Goal: Information Seeking & Learning: Understand process/instructions

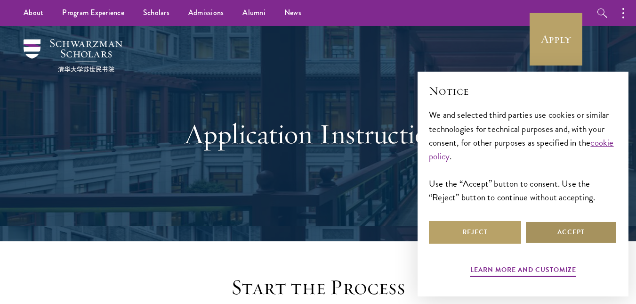
click at [574, 233] on button "Accept" at bounding box center [571, 232] width 92 height 23
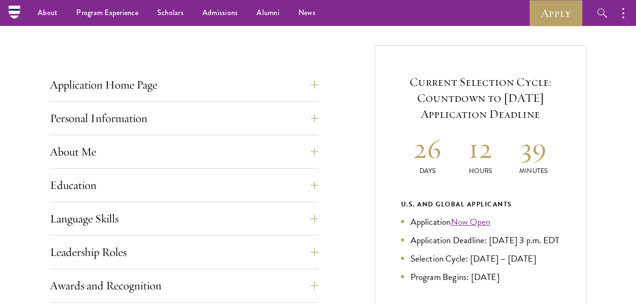
scroll to position [317, 0]
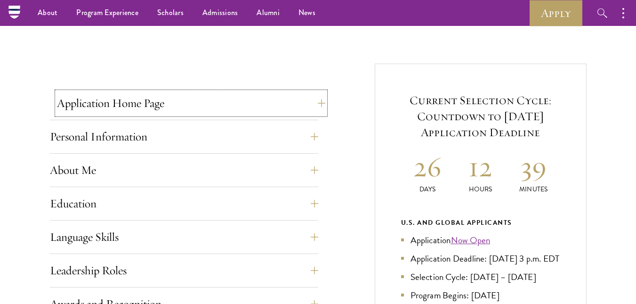
click at [315, 99] on button "Application Home Page" at bounding box center [191, 103] width 268 height 23
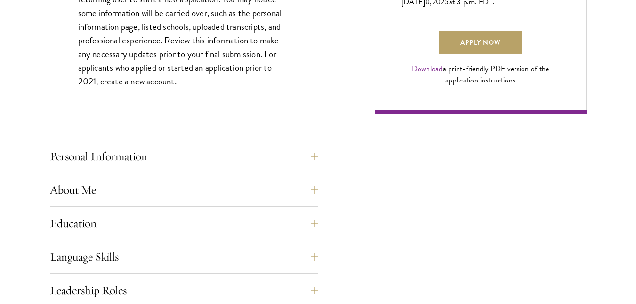
scroll to position [733, 0]
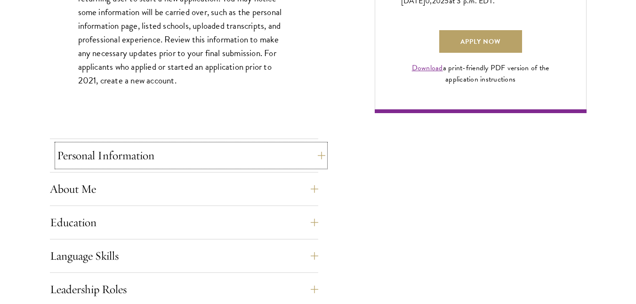
click at [77, 158] on button "Personal Information" at bounding box center [191, 155] width 268 height 23
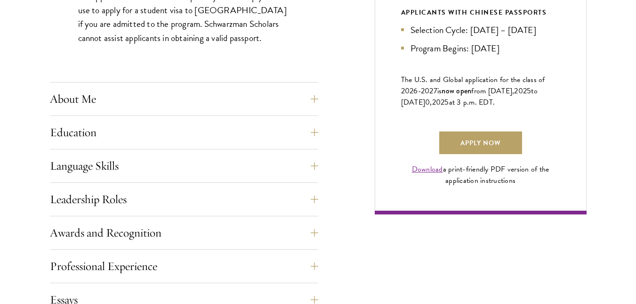
scroll to position [632, 0]
click at [65, 95] on button "About Me" at bounding box center [191, 98] width 268 height 23
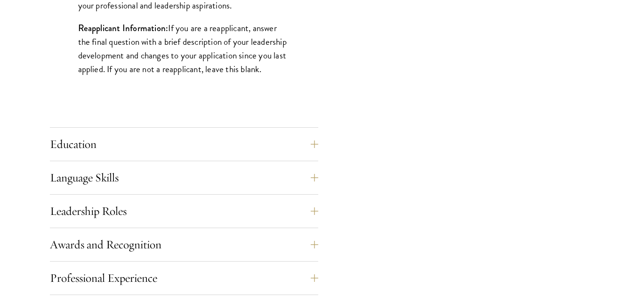
scroll to position [862, 0]
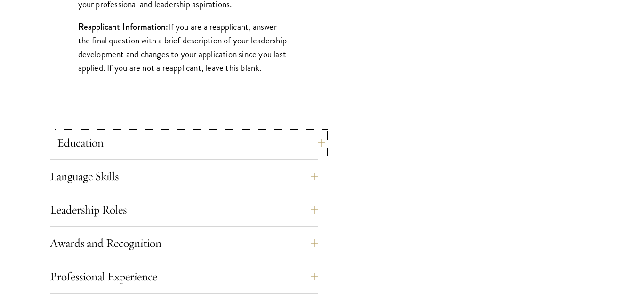
click at [82, 145] on button "Education" at bounding box center [191, 142] width 268 height 23
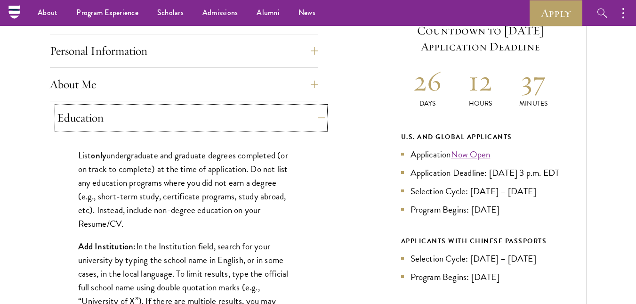
scroll to position [400, 0]
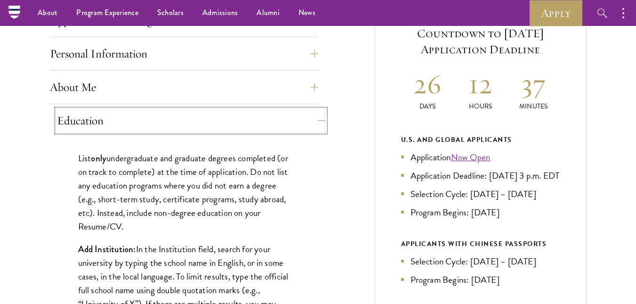
click at [86, 131] on button "Education" at bounding box center [191, 120] width 268 height 23
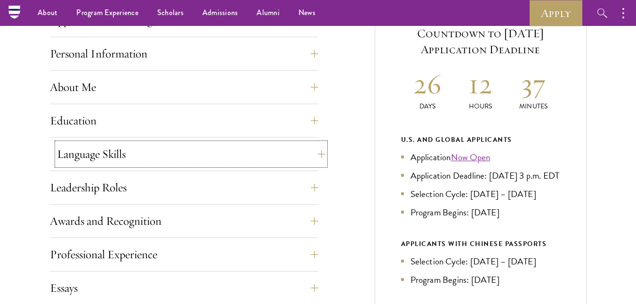
click at [83, 143] on button "Language Skills" at bounding box center [191, 154] width 268 height 23
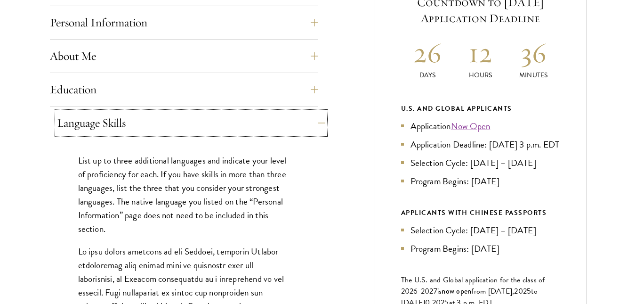
scroll to position [433, 0]
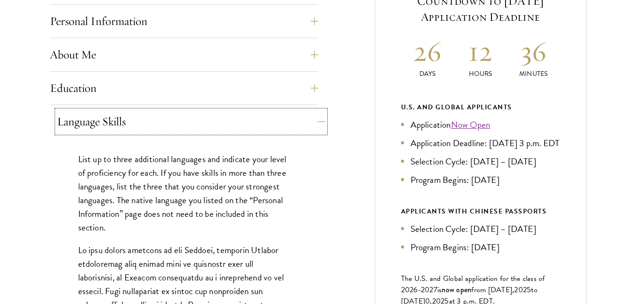
click at [71, 125] on button "Language Skills" at bounding box center [191, 121] width 268 height 23
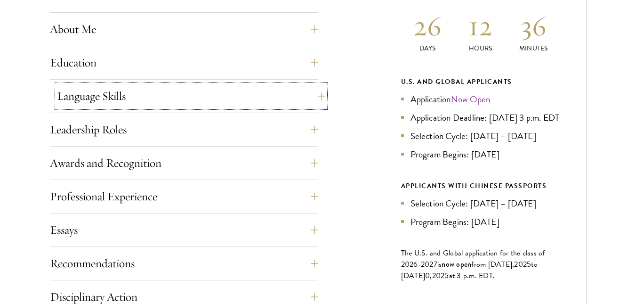
scroll to position [467, 0]
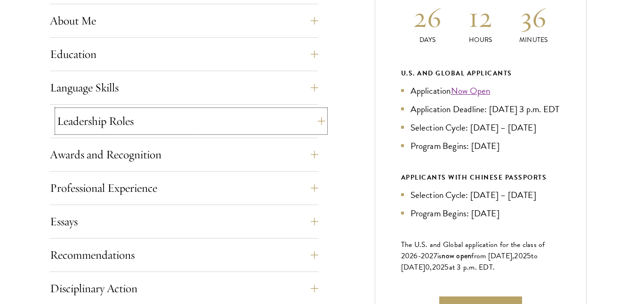
click at [72, 124] on button "Leadership Roles" at bounding box center [191, 121] width 268 height 23
click at [155, 125] on button "Leadership Roles" at bounding box center [191, 121] width 268 height 23
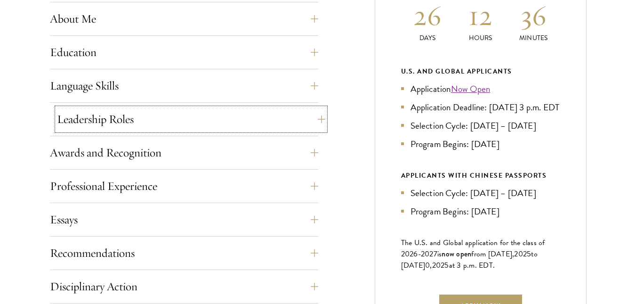
click at [132, 120] on button "Leadership Roles" at bounding box center [191, 119] width 268 height 23
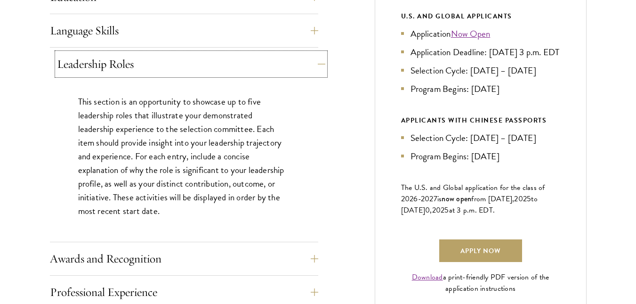
scroll to position [529, 0]
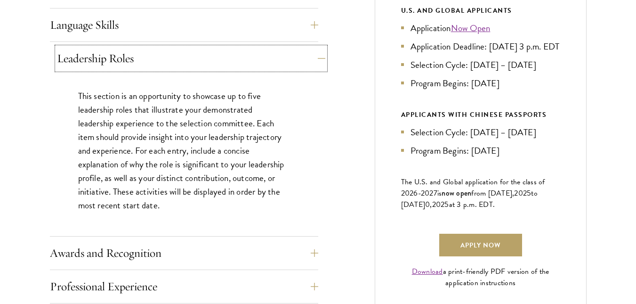
click at [85, 60] on button "Leadership Roles" at bounding box center [191, 58] width 268 height 23
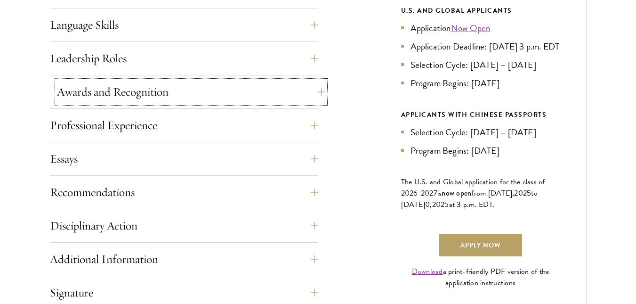
click at [65, 90] on button "Awards and Recognition" at bounding box center [191, 92] width 268 height 23
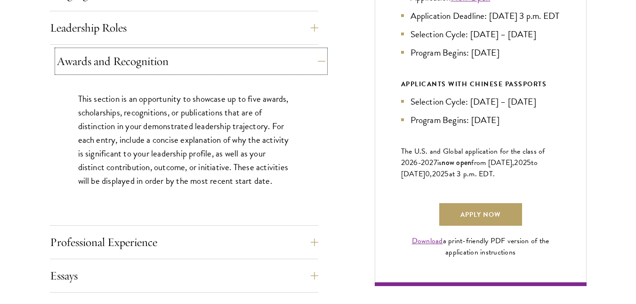
scroll to position [567, 0]
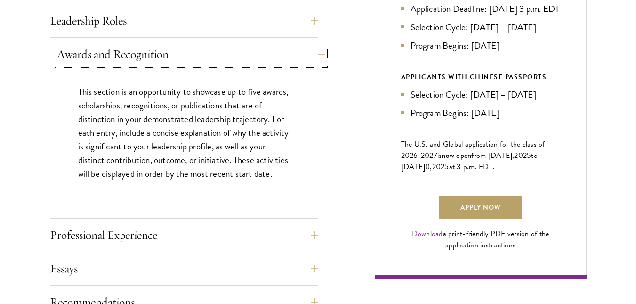
click at [109, 60] on button "Awards and Recognition" at bounding box center [191, 54] width 268 height 23
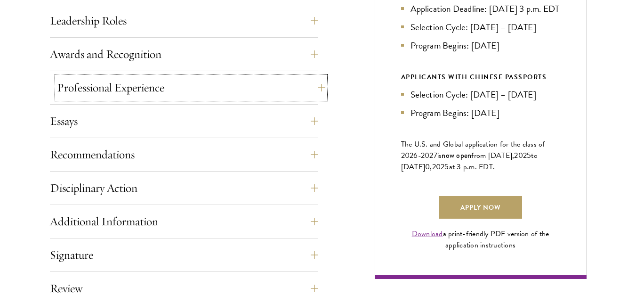
click at [110, 89] on button "Professional Experience" at bounding box center [191, 87] width 268 height 23
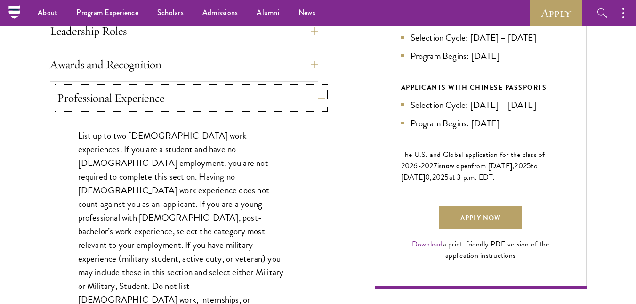
scroll to position [556, 0]
click at [91, 90] on button "Professional Experience" at bounding box center [191, 98] width 268 height 23
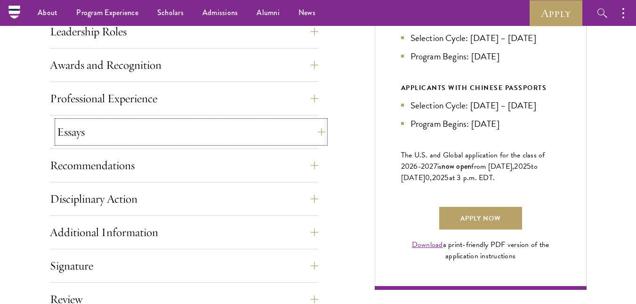
click at [73, 124] on button "Essays" at bounding box center [191, 132] width 268 height 23
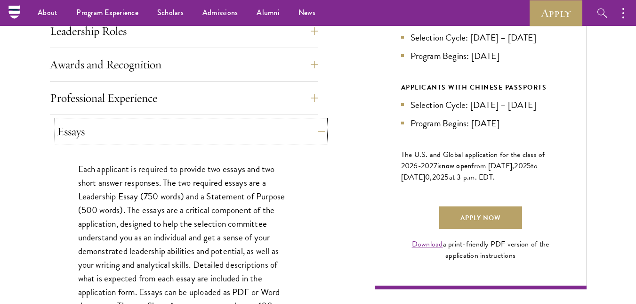
scroll to position [546, 0]
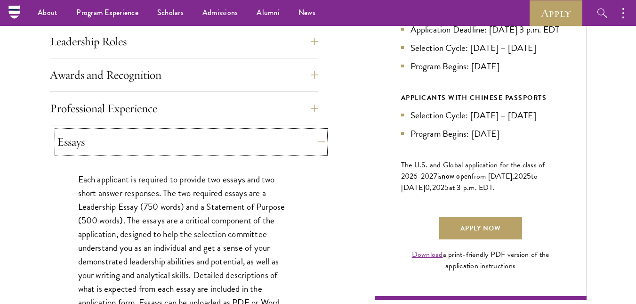
click at [81, 142] on button "Essays" at bounding box center [191, 141] width 268 height 23
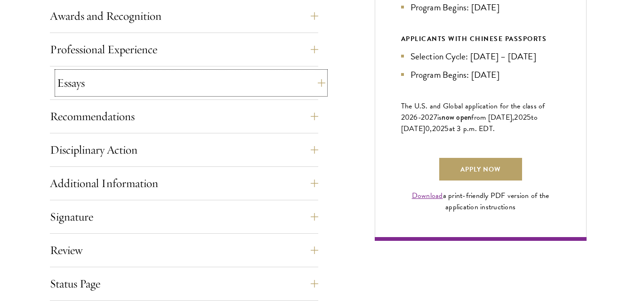
scroll to position [614, 0]
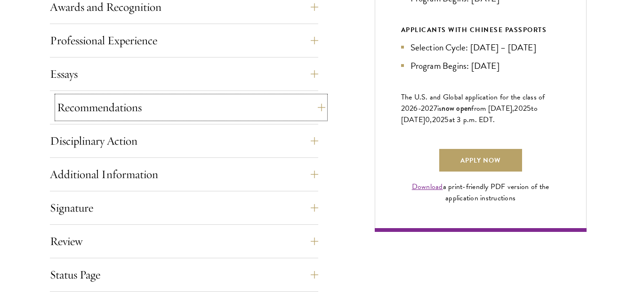
click at [70, 107] on button "Recommendations" at bounding box center [191, 107] width 268 height 23
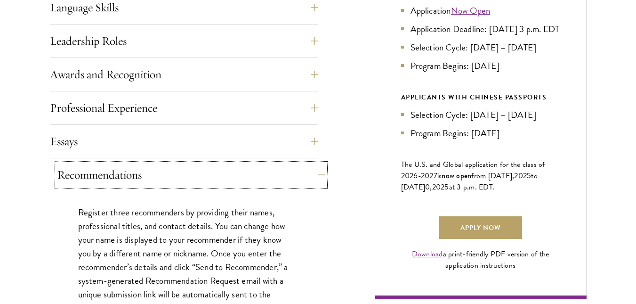
scroll to position [555, 0]
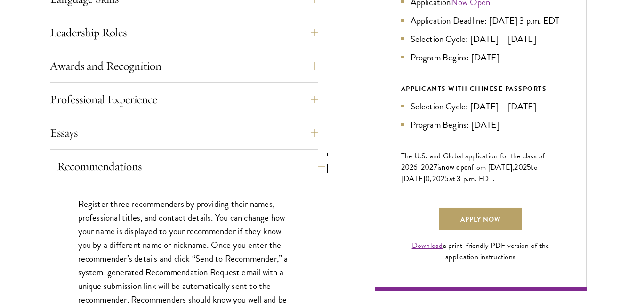
click at [86, 167] on button "Recommendations" at bounding box center [191, 166] width 268 height 23
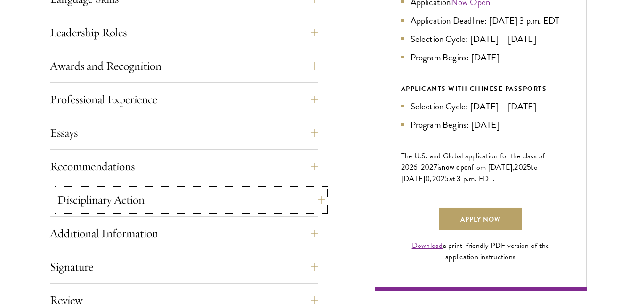
click at [88, 196] on button "Disciplinary Action" at bounding box center [191, 199] width 268 height 23
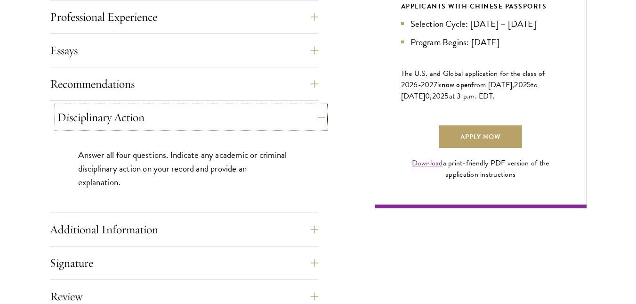
scroll to position [639, 0]
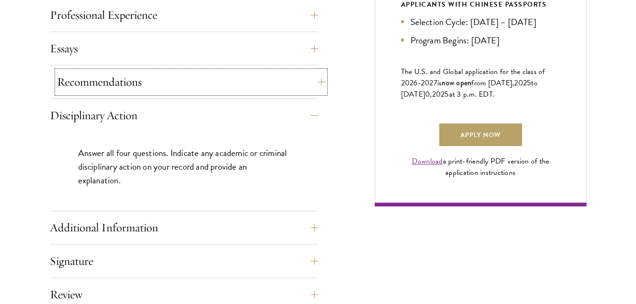
click at [58, 91] on button "Recommendations" at bounding box center [191, 82] width 268 height 23
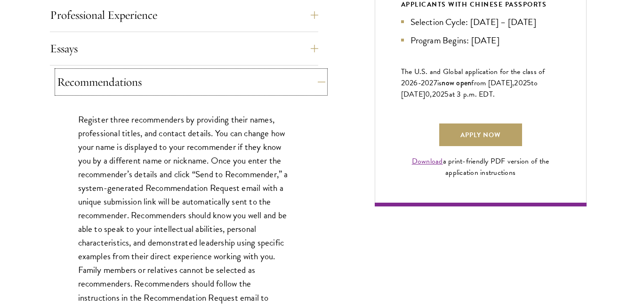
click at [67, 92] on button "Recommendations" at bounding box center [191, 82] width 268 height 23
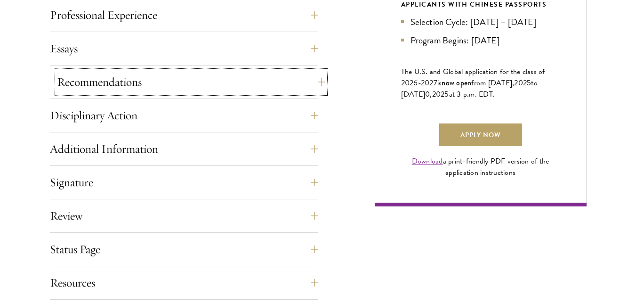
click at [70, 82] on button "Recommendations" at bounding box center [191, 82] width 268 height 23
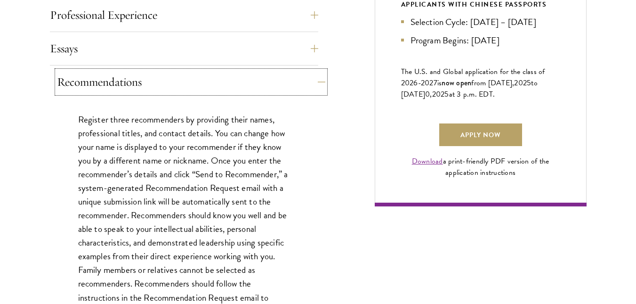
click at [71, 85] on button "Recommendations" at bounding box center [191, 82] width 268 height 23
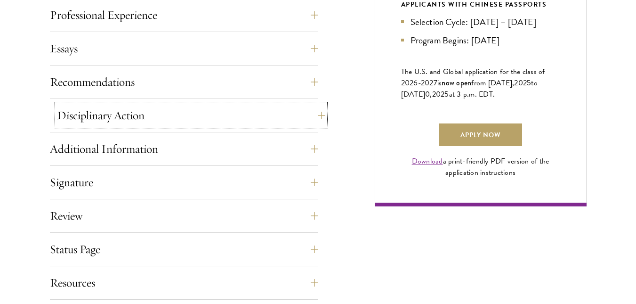
click at [80, 119] on button "Disciplinary Action" at bounding box center [191, 115] width 268 height 23
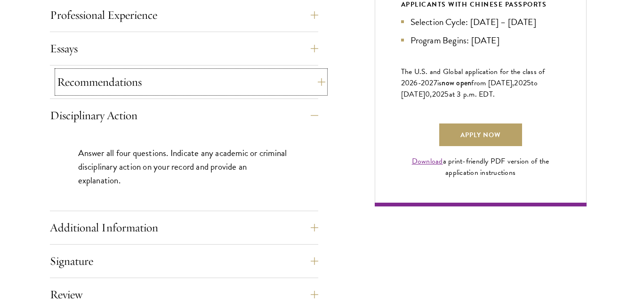
click at [72, 91] on button "Recommendations" at bounding box center [191, 82] width 268 height 23
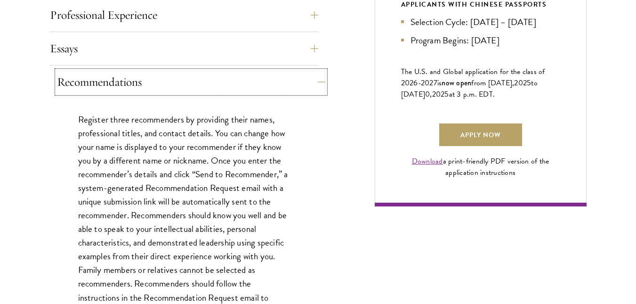
click at [68, 85] on button "Recommendations" at bounding box center [191, 82] width 268 height 23
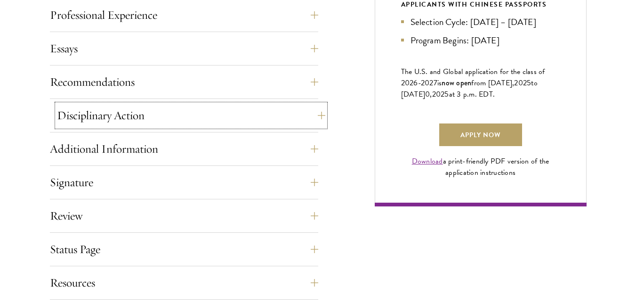
click at [81, 118] on button "Disciplinary Action" at bounding box center [191, 115] width 268 height 23
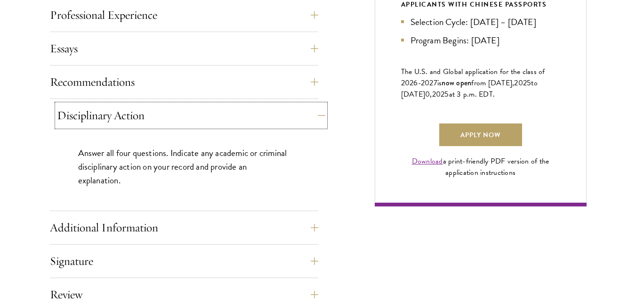
click at [82, 124] on button "Disciplinary Action" at bounding box center [191, 115] width 268 height 23
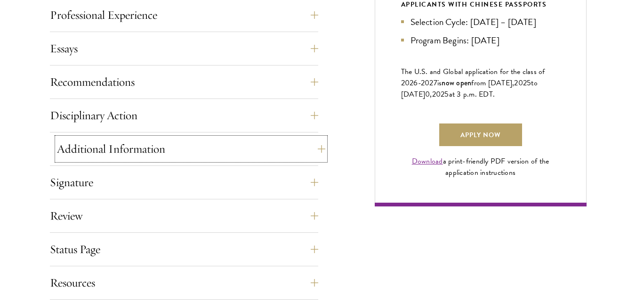
click at [82, 152] on button "Additional Information" at bounding box center [191, 148] width 268 height 23
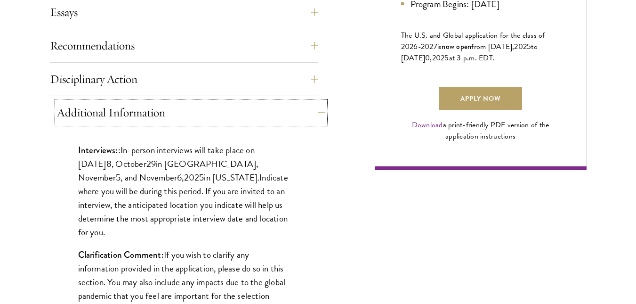
scroll to position [689, 0]
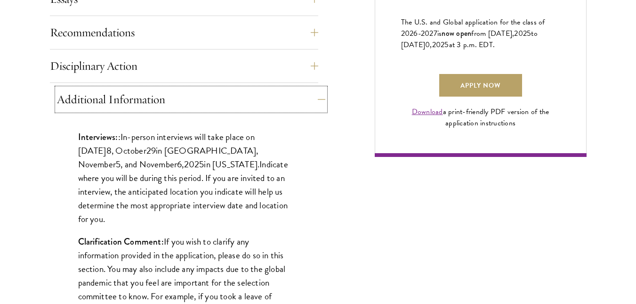
click at [81, 109] on button "Additional Information" at bounding box center [191, 99] width 268 height 23
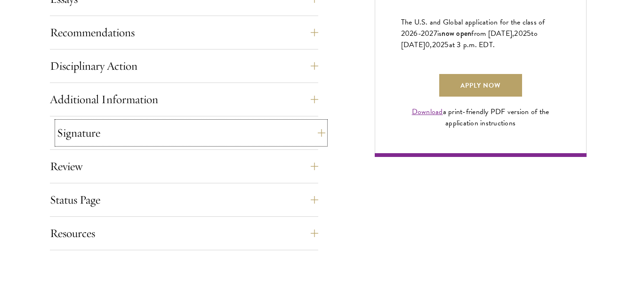
click at [79, 131] on button "Signature" at bounding box center [191, 132] width 268 height 23
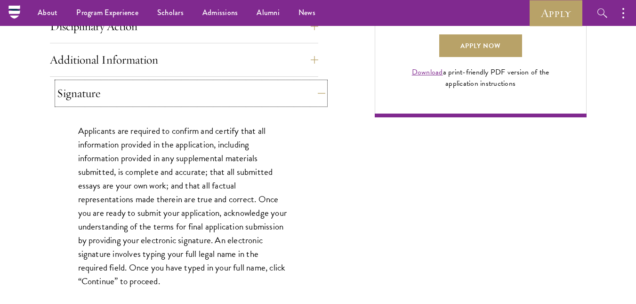
scroll to position [727, 0]
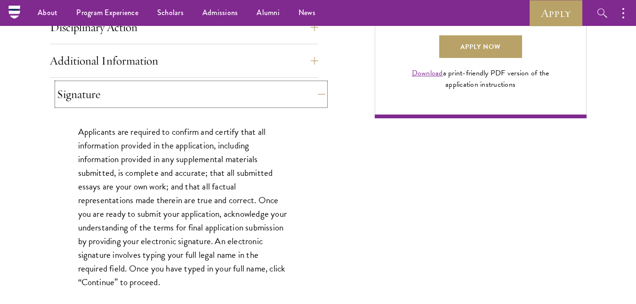
click at [74, 94] on button "Signature" at bounding box center [191, 94] width 268 height 23
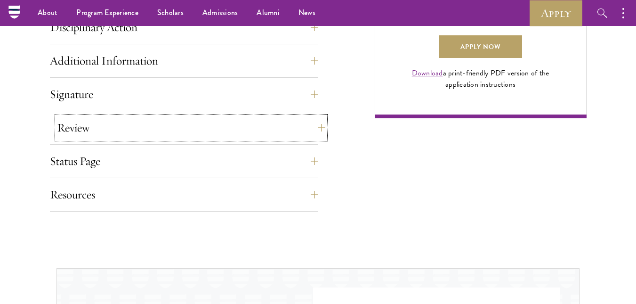
click at [81, 129] on button "Review" at bounding box center [191, 127] width 268 height 23
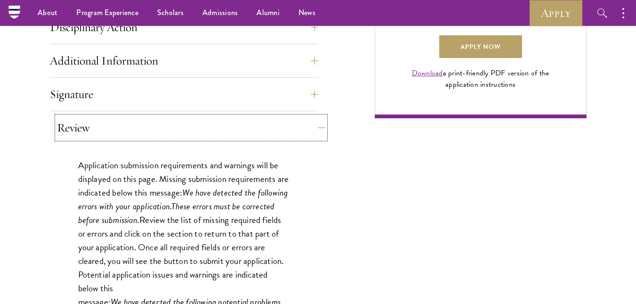
click at [89, 124] on button "Review" at bounding box center [191, 127] width 268 height 23
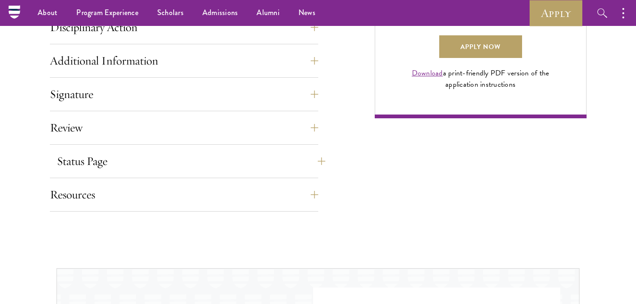
click at [87, 150] on button "Status Page" at bounding box center [191, 161] width 268 height 23
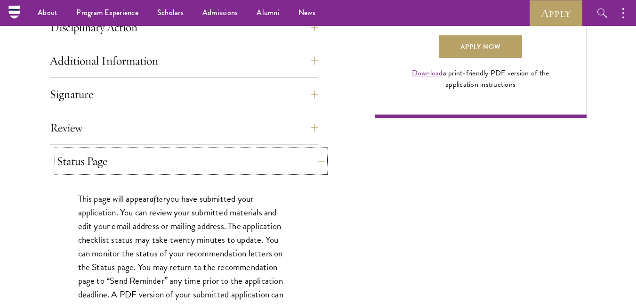
click at [91, 155] on button "Status Page" at bounding box center [191, 161] width 268 height 23
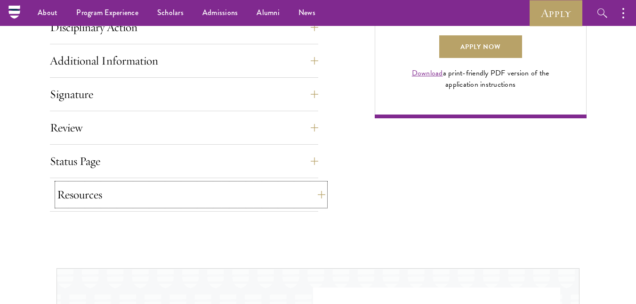
click at [89, 184] on button "Resources" at bounding box center [191, 194] width 268 height 23
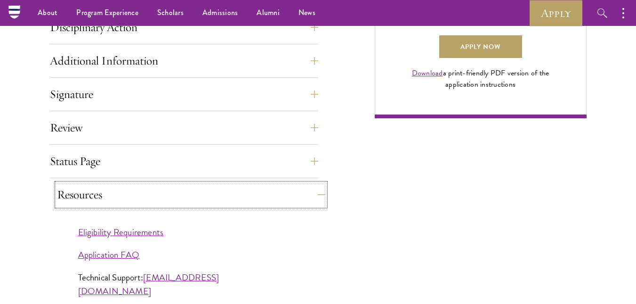
click at [93, 185] on button "Resources" at bounding box center [191, 194] width 268 height 23
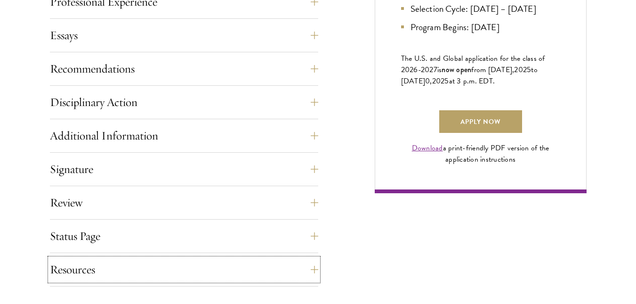
scroll to position [675, 0]
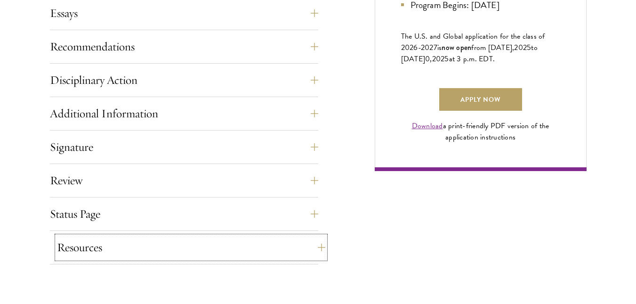
click at [103, 256] on button "Resources" at bounding box center [191, 247] width 268 height 23
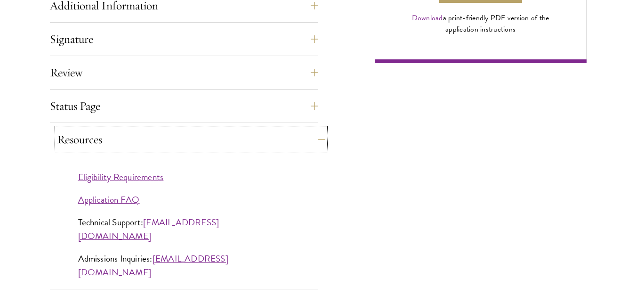
scroll to position [790, 0]
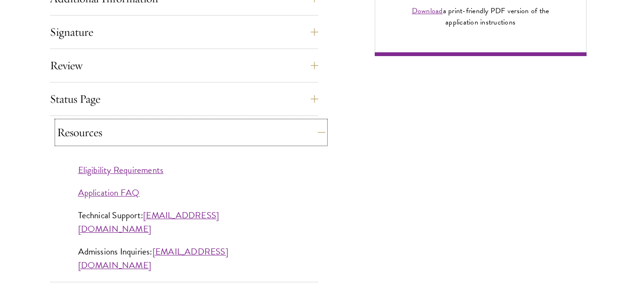
click at [311, 131] on button "Resources" at bounding box center [191, 132] width 268 height 23
